Goal: Task Accomplishment & Management: Use online tool/utility

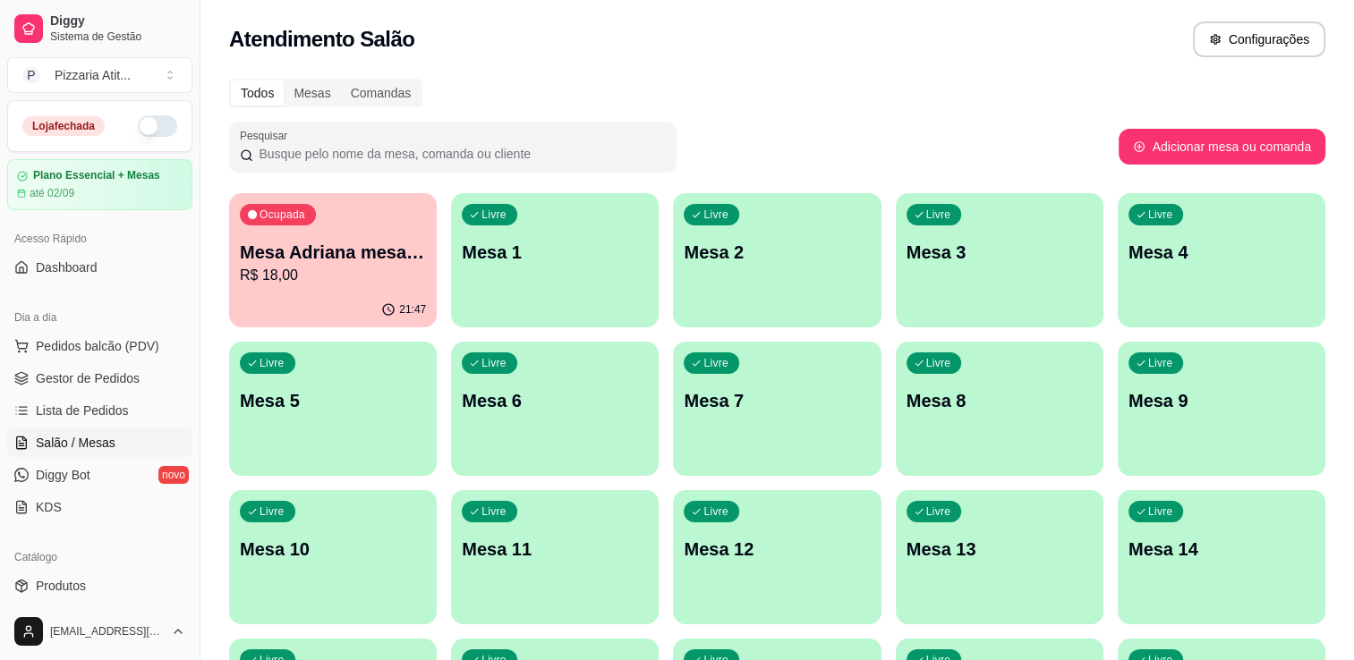
click at [156, 123] on button "button" at bounding box center [157, 125] width 39 height 21
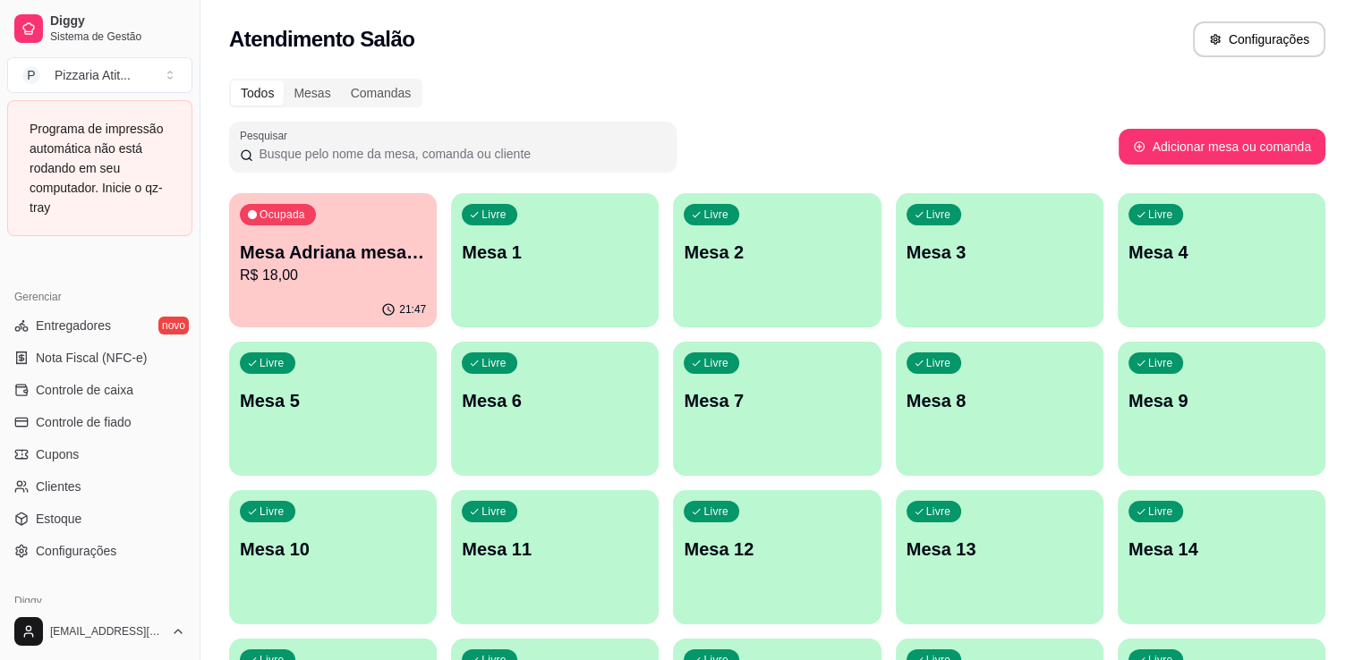
scroll to position [783, 0]
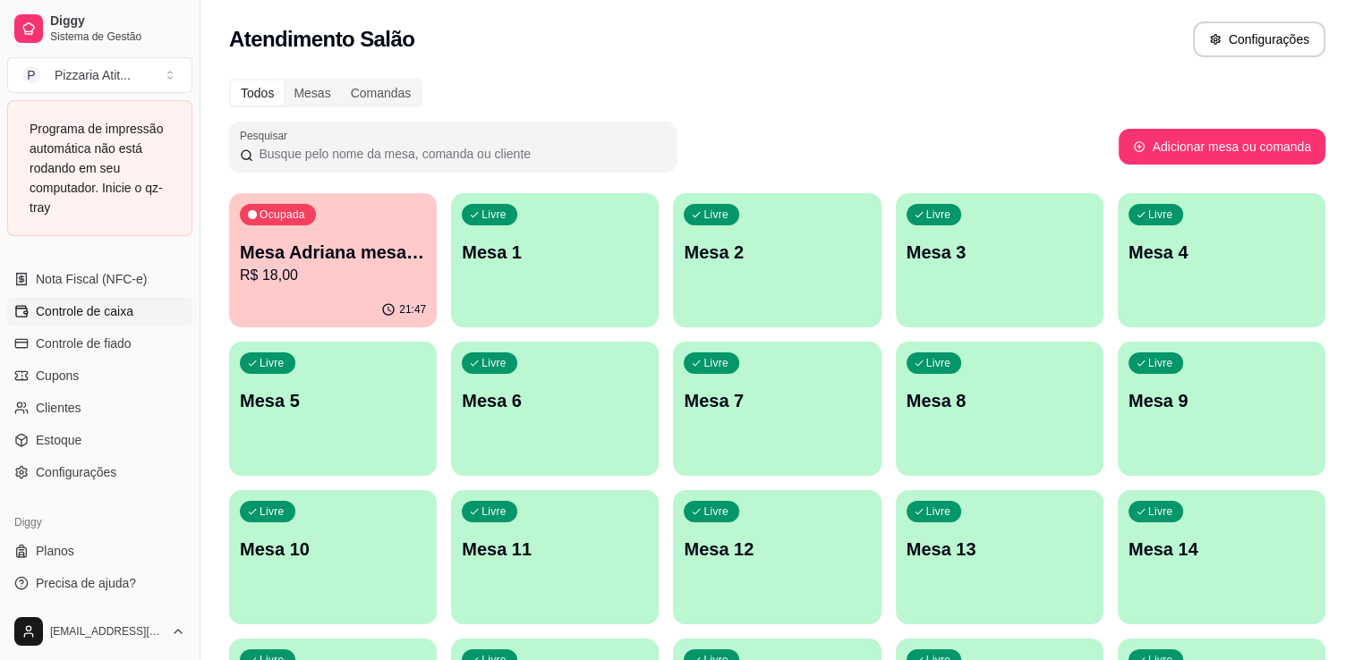
click at [123, 317] on span "Controle de caixa" at bounding box center [85, 311] width 98 height 18
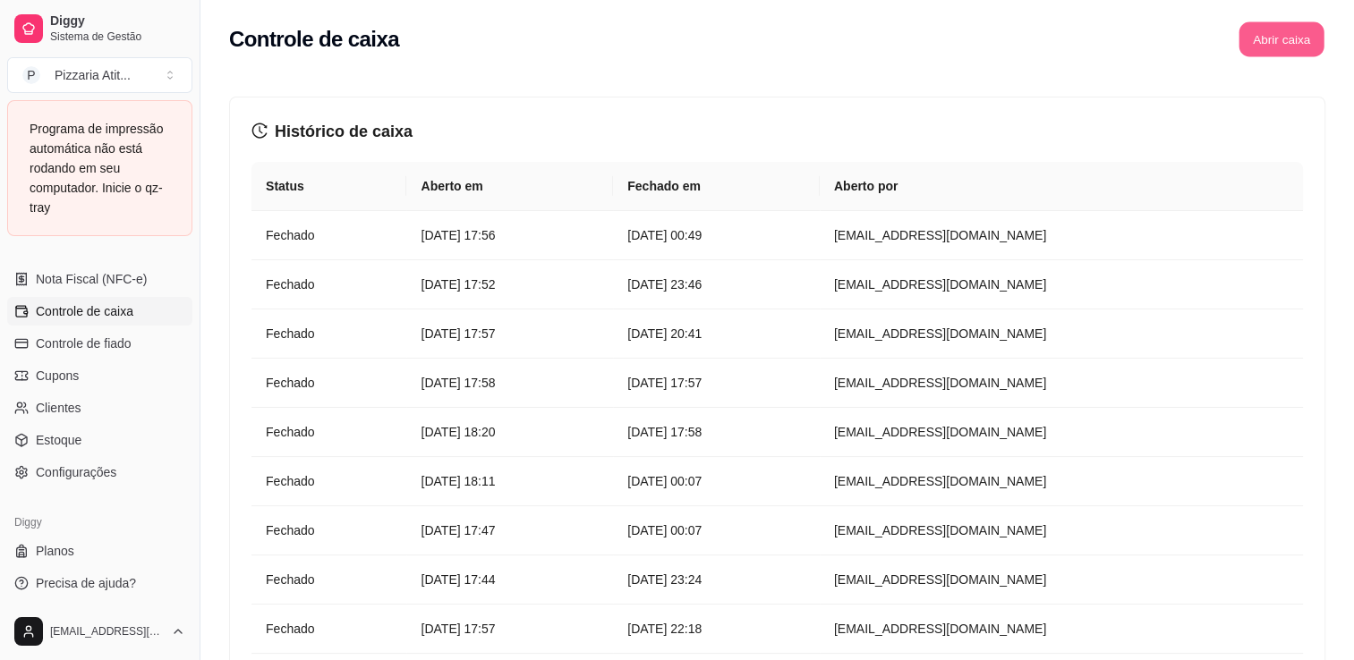
click at [1305, 54] on button "Abrir caixa" at bounding box center [1280, 39] width 85 height 35
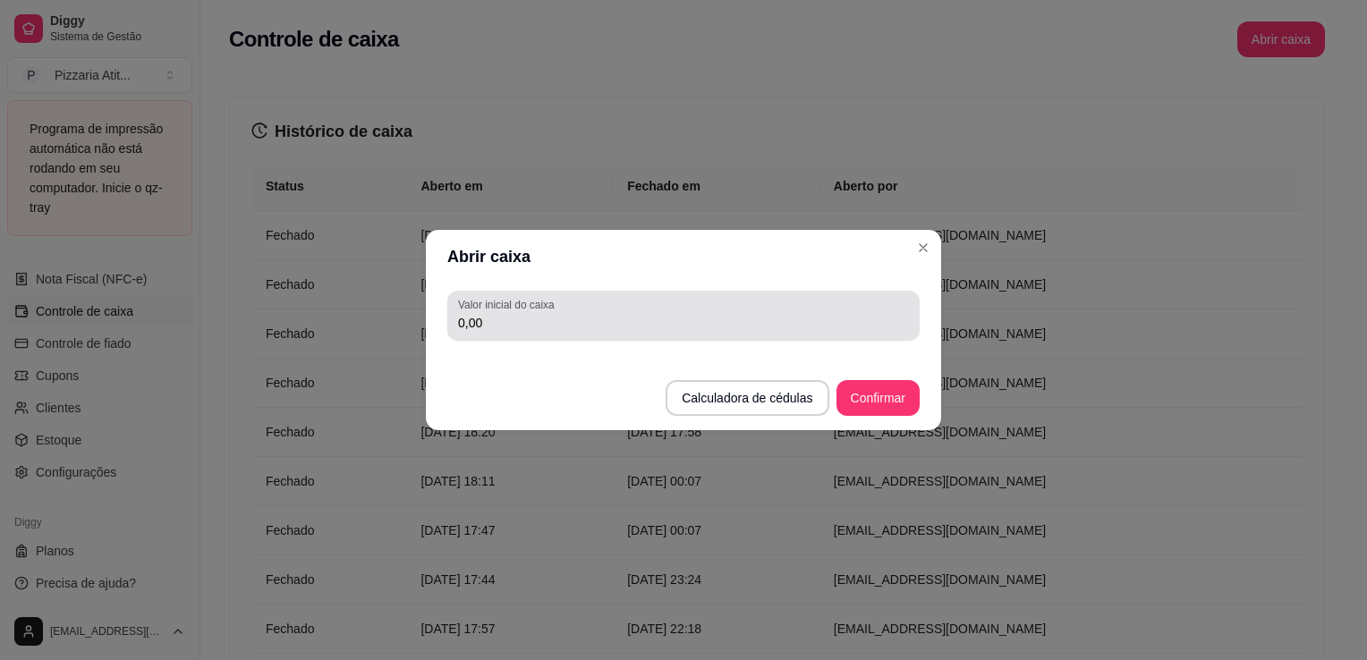
click at [811, 301] on div "0,00" at bounding box center [683, 316] width 451 height 36
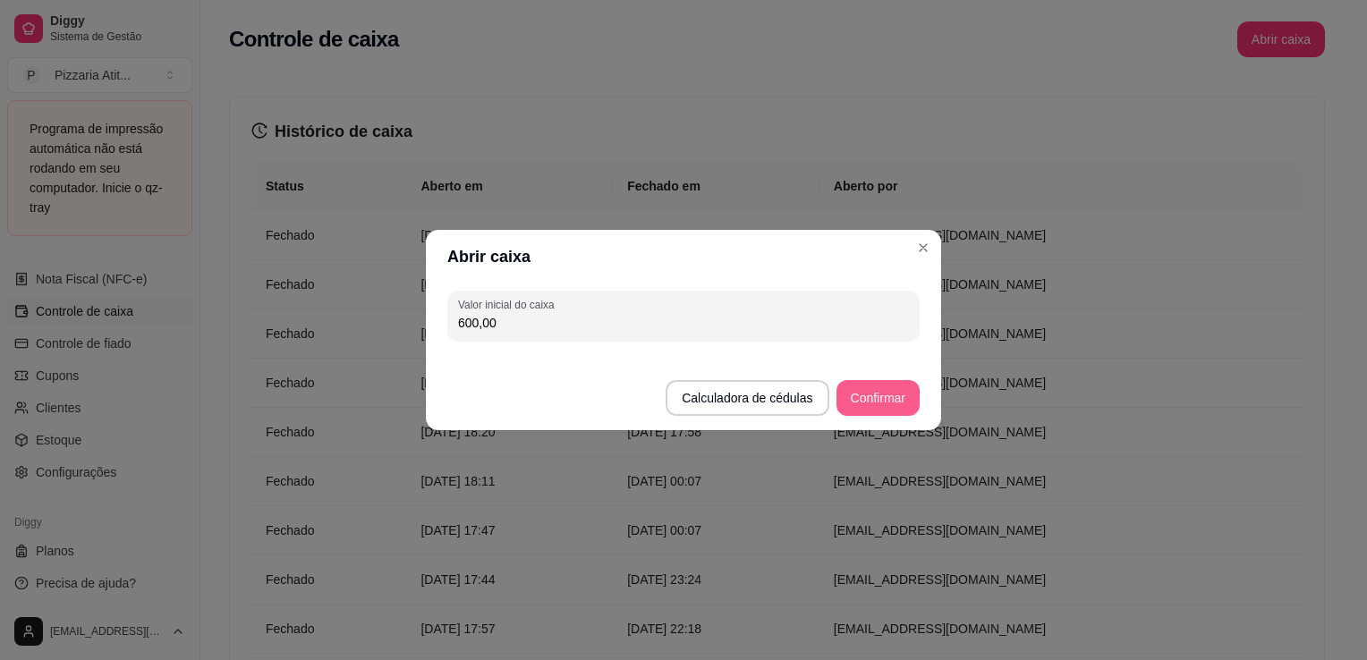
type input "600,00"
click at [881, 396] on button "Confirmar" at bounding box center [877, 398] width 81 height 35
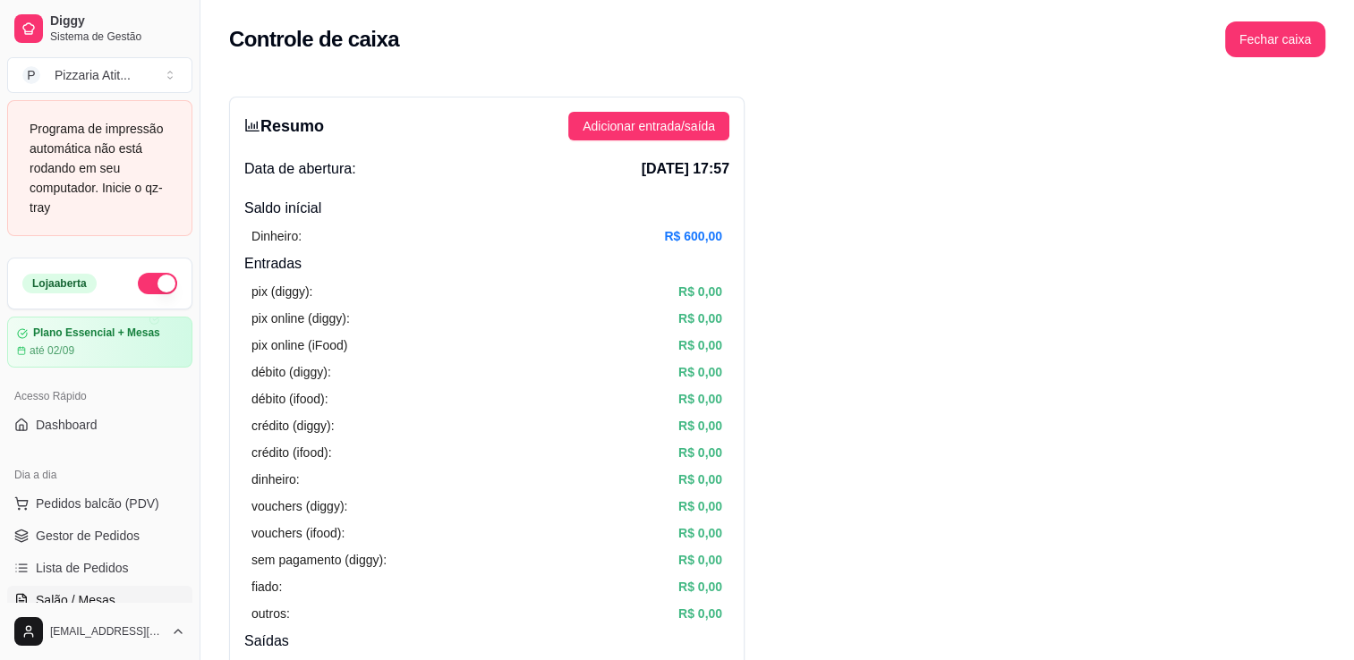
click at [135, 591] on link "Salão / Mesas" at bounding box center [99, 600] width 185 height 29
